Goal: Task Accomplishment & Management: Use online tool/utility

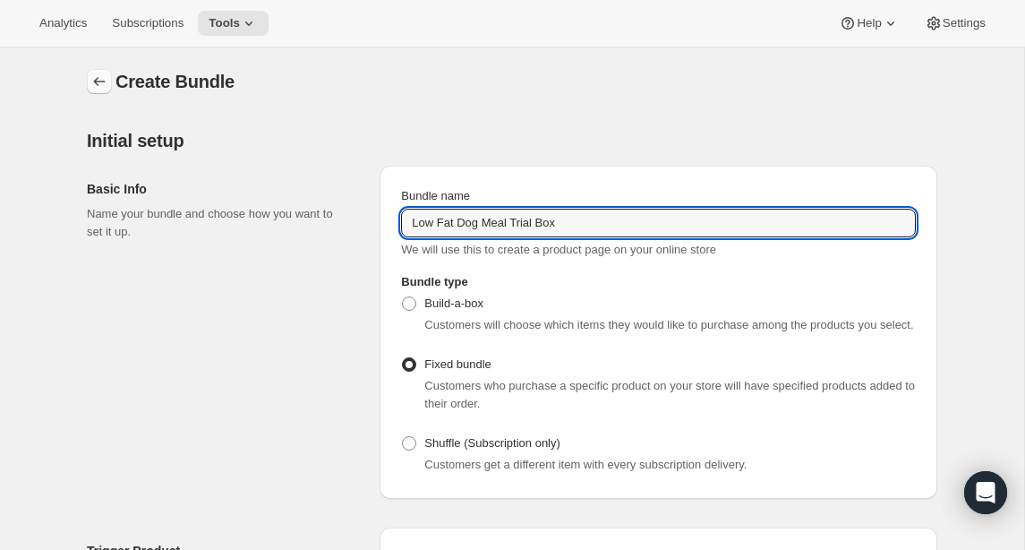
click at [93, 82] on icon "Bundles" at bounding box center [99, 82] width 18 height 18
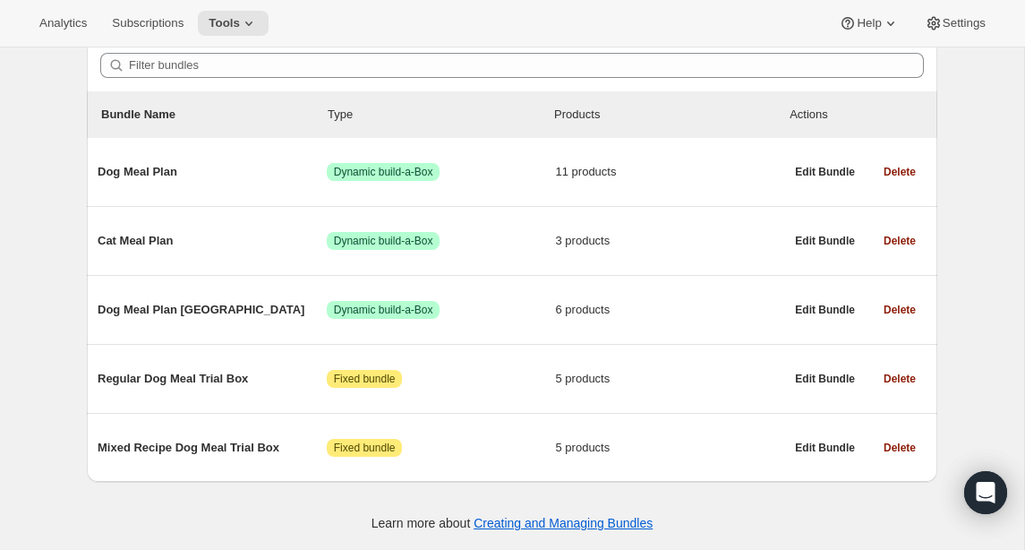
scroll to position [171, 0]
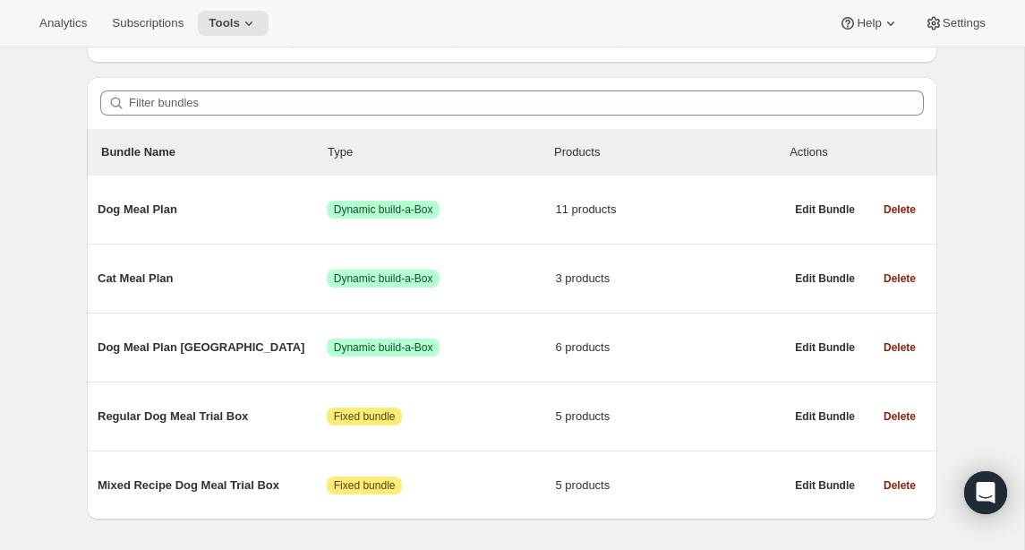
scroll to position [166, 0]
